Goal: Information Seeking & Learning: Learn about a topic

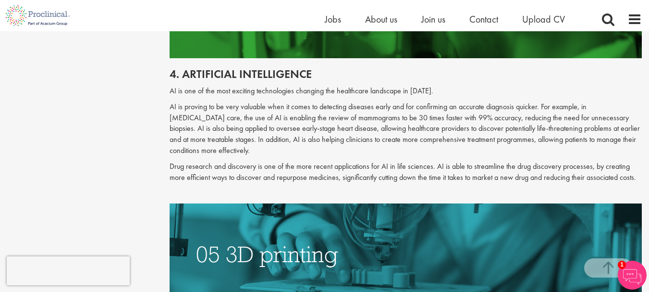
scroll to position [1364, 0]
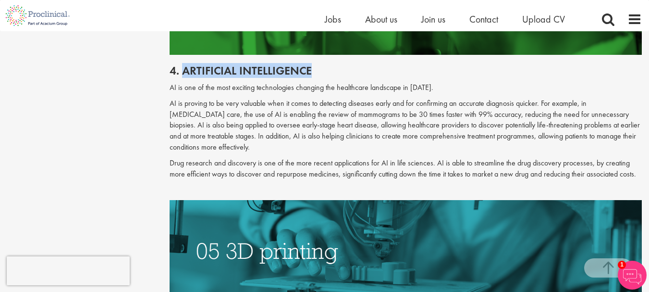
drag, startPoint x: 182, startPoint y: 70, endPoint x: 311, endPoint y: 72, distance: 129.8
click at [311, 72] on h2 "4. Artificial intelligence" at bounding box center [406, 70] width 472 height 12
copy h2 "Artificial intelligence"
click at [182, 143] on p "AI is proving to be very valuable when it comes to detecting diseases early and…" at bounding box center [406, 125] width 472 height 55
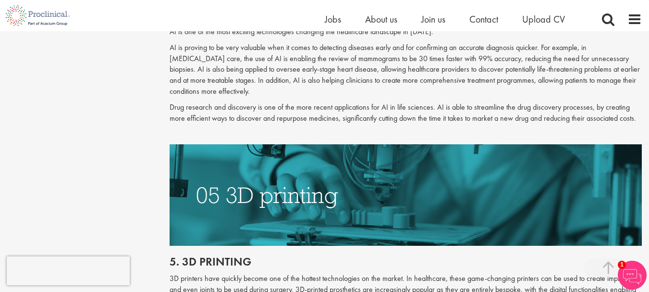
scroll to position [1420, 0]
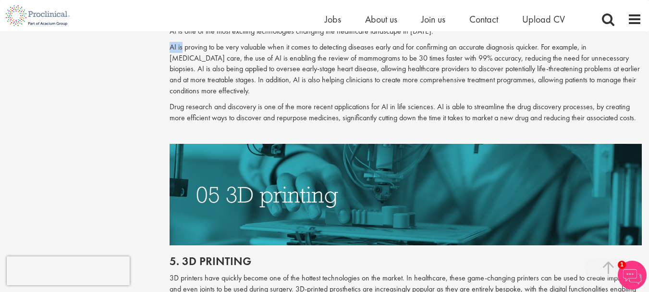
drag, startPoint x: 172, startPoint y: 47, endPoint x: 183, endPoint y: 49, distance: 11.8
click at [183, 49] on p "AI is proving to be very valuable when it comes to detecting diseases early and…" at bounding box center [406, 69] width 472 height 55
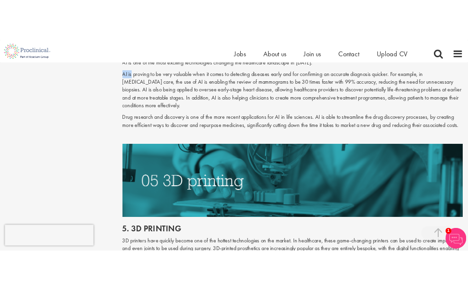
scroll to position [1410, 0]
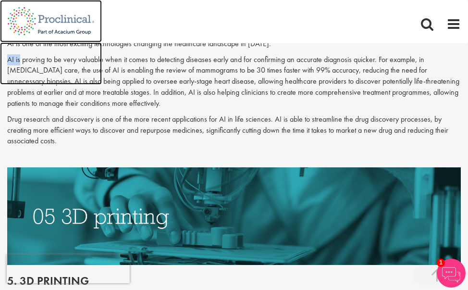
click at [65, 42] on img at bounding box center [51, 21] width 102 height 42
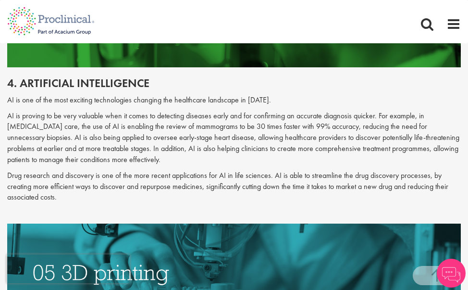
scroll to position [1354, 0]
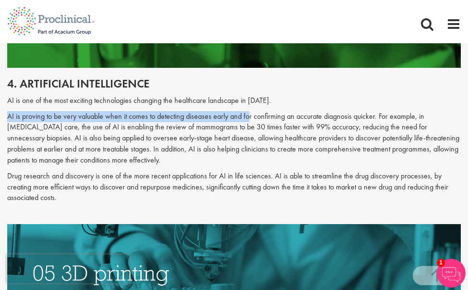
drag, startPoint x: 6, startPoint y: 115, endPoint x: 248, endPoint y: 111, distance: 242.2
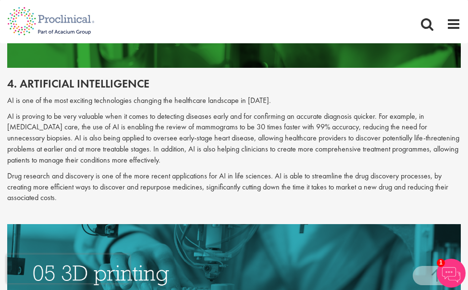
click at [342, 131] on p "AI is proving to be very valuable when it comes to detecting diseases early and…" at bounding box center [234, 138] width 454 height 55
click at [66, 113] on p "AI is proving to be very valuable when it comes to detecting diseases early and…" at bounding box center [234, 138] width 454 height 55
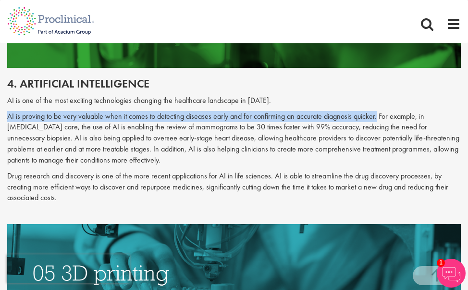
drag, startPoint x: 2, startPoint y: 118, endPoint x: 378, endPoint y: 116, distance: 375.3
copy p "AI is proving to be very valuable when it comes to detecting diseases early and…"
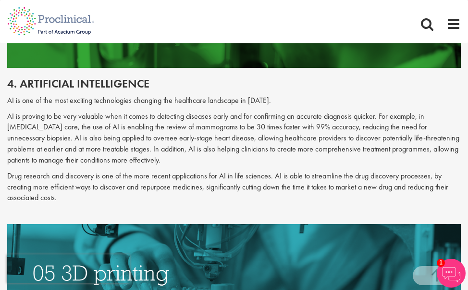
click at [379, 116] on p "AI is proving to be very valuable when it comes to detecting diseases early and…" at bounding box center [234, 138] width 454 height 55
click at [115, 119] on p "AI is proving to be very valuable when it comes to detecting diseases early and…" at bounding box center [234, 138] width 454 height 55
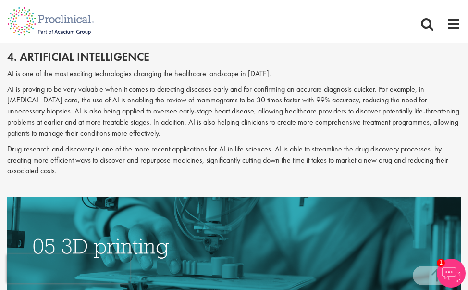
scroll to position [1381, 0]
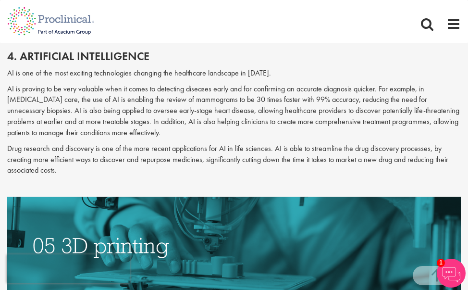
click at [127, 121] on p "AI is proving to be very valuable when it comes to detecting diseases early and…" at bounding box center [234, 111] width 454 height 55
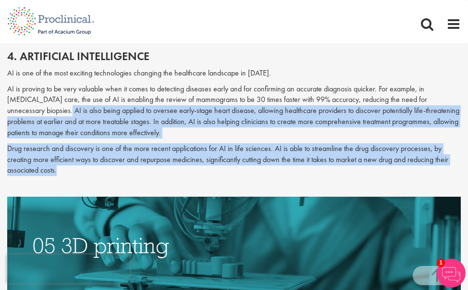
copy div "AI is also being applied to oversee early-stage heart disease, allowing healthc…"
drag, startPoint x: 7, startPoint y: 111, endPoint x: 91, endPoint y: 168, distance: 100.8
click at [91, 168] on div "4. Artificial intelligence AI is one of the most exciting technologies changing…" at bounding box center [234, 121] width 468 height 142
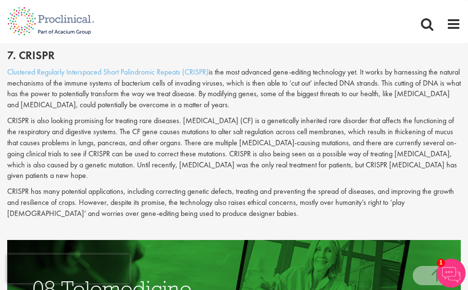
scroll to position [2158, 0]
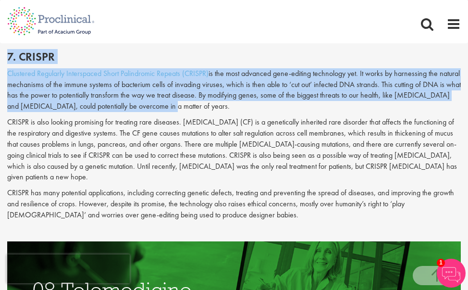
drag, startPoint x: 202, startPoint y: 103, endPoint x: 31, endPoint y: 72, distance: 173.4
click at [31, 72] on body "This website uses cookies. By continuing to use this site, you are giving your …" at bounding box center [234, 130] width 468 height 4576
copy body "Home Jobs About us Join us Contact Upload CV You are here: Home > Top 10 new me…"
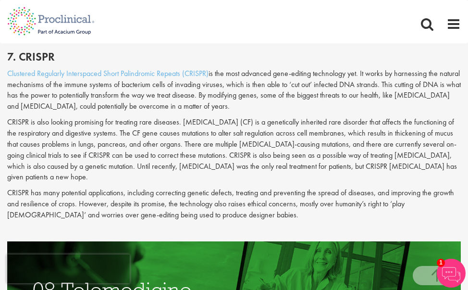
click at [334, 177] on p "CRISPR is also looking promising for treating rare diseases. [MEDICAL_DATA] (CF…" at bounding box center [234, 150] width 454 height 66
click at [395, 122] on p "CRISPR is also looking promising for treating rare diseases. [MEDICAL_DATA] (CF…" at bounding box center [234, 150] width 454 height 66
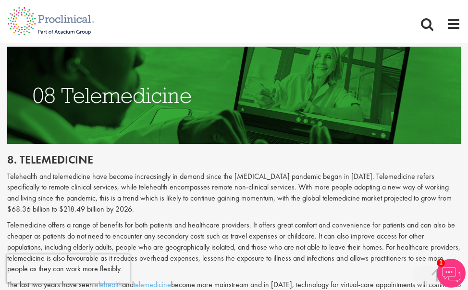
scroll to position [2352, 0]
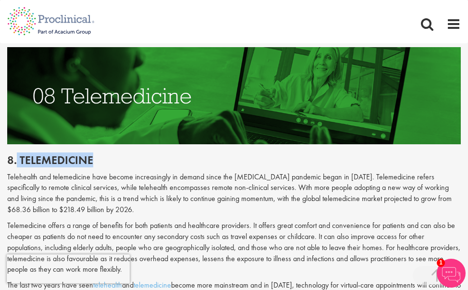
drag, startPoint x: 17, startPoint y: 159, endPoint x: 110, endPoint y: 157, distance: 92.8
click at [110, 157] on h2 "8. Telemedicine" at bounding box center [234, 160] width 454 height 12
copy h2 "Telemedicine"
click at [342, 191] on p "Telehealth and telemedicine have become increasingly in demand since the [MEDIC…" at bounding box center [234, 194] width 454 height 44
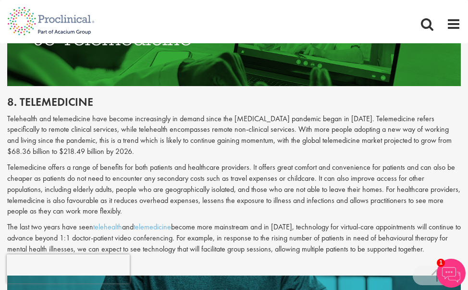
scroll to position [2411, 0]
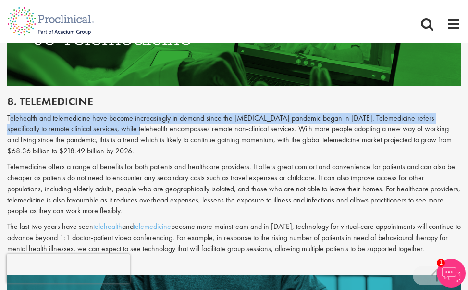
drag, startPoint x: 10, startPoint y: 119, endPoint x: 123, endPoint y: 129, distance: 114.3
click at [123, 129] on p "Telehealth and telemedicine have become increasingly in demand since the [MEDIC…" at bounding box center [234, 135] width 454 height 44
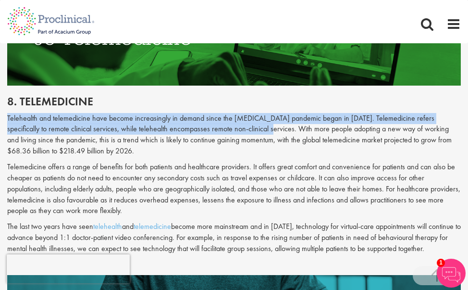
drag, startPoint x: 5, startPoint y: 117, endPoint x: 254, endPoint y: 127, distance: 248.6
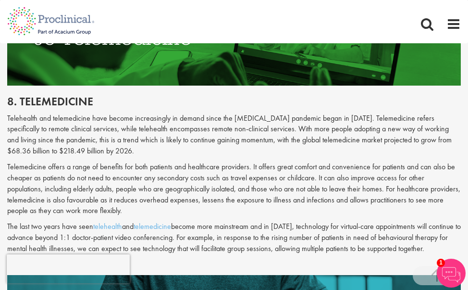
click at [145, 171] on p "Telemedicine offers a range of benefits for both patients and healthcare provid…" at bounding box center [234, 188] width 454 height 55
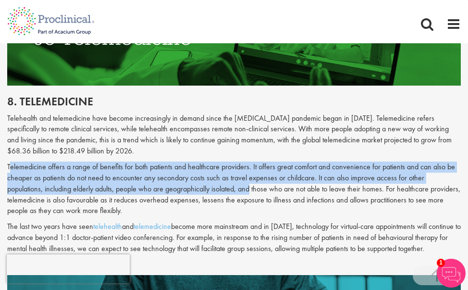
drag, startPoint x: 7, startPoint y: 167, endPoint x: 210, endPoint y: 193, distance: 204.0
click at [210, 193] on p "Telemedicine offers a range of benefits for both patients and healthcare provid…" at bounding box center [234, 188] width 454 height 55
click at [168, 176] on p "Telemedicine offers a range of benefits for both patients and healthcare provid…" at bounding box center [234, 188] width 454 height 55
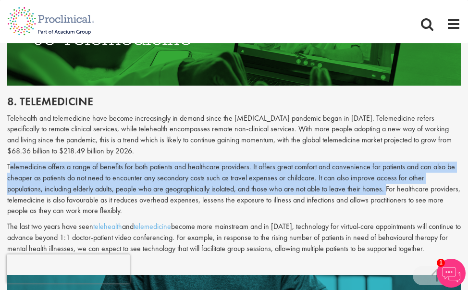
drag, startPoint x: 3, startPoint y: 168, endPoint x: 348, endPoint y: 190, distance: 345.7
copy p "Telemedicine offers a range of benefits for both patients and healthcare provid…"
